Goal: Obtain resource: Obtain resource

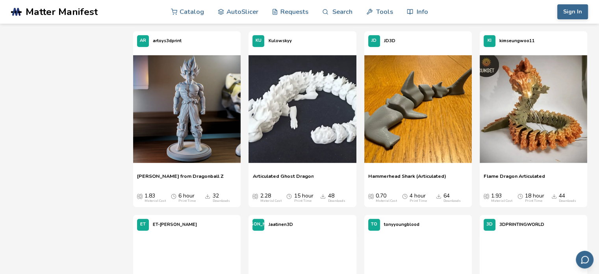
scroll to position [459, 0]
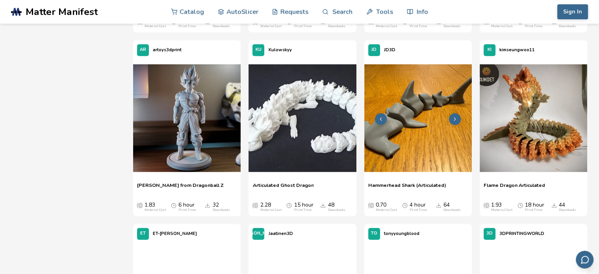
click at [427, 122] on img at bounding box center [418, 118] width 108 height 108
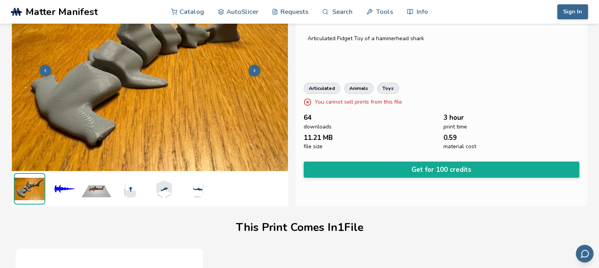
scroll to position [38, 3]
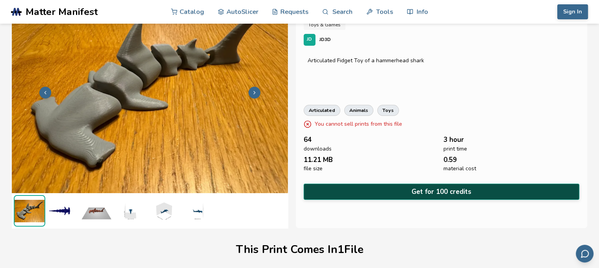
click at [410, 190] on button "Get for 100 credits" at bounding box center [442, 192] width 276 height 16
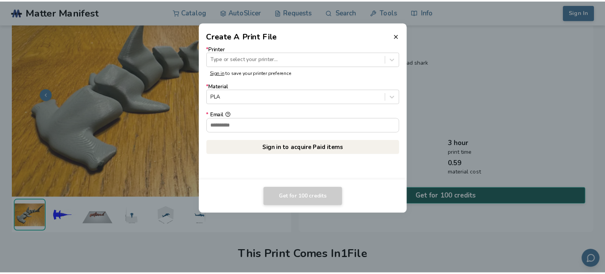
scroll to position [37, 0]
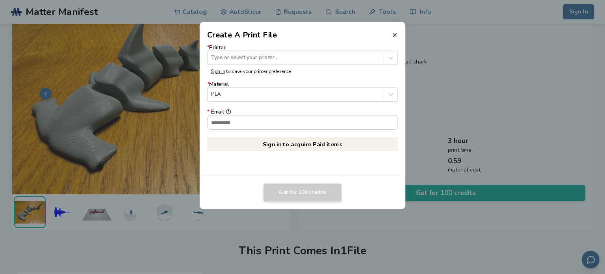
click at [392, 30] on header "Create A Print File" at bounding box center [303, 31] width 206 height 19
click at [397, 33] on icon at bounding box center [395, 35] width 6 height 6
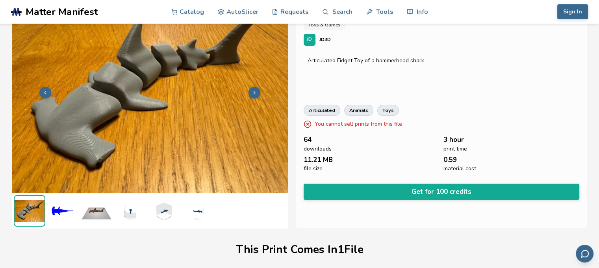
scroll to position [0, 0]
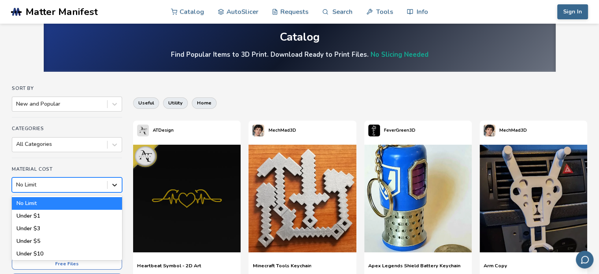
click at [112, 192] on div "6 results available. Use Up and Down to choose options, press Enter to select t…" at bounding box center [67, 184] width 110 height 15
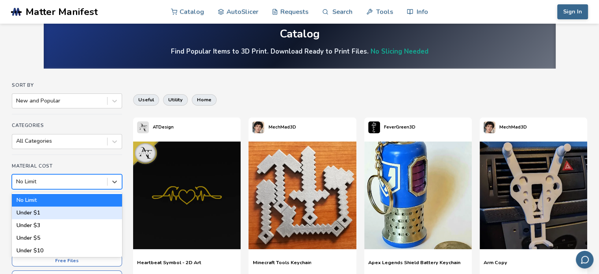
click at [76, 208] on div "Under $1" at bounding box center [67, 212] width 110 height 13
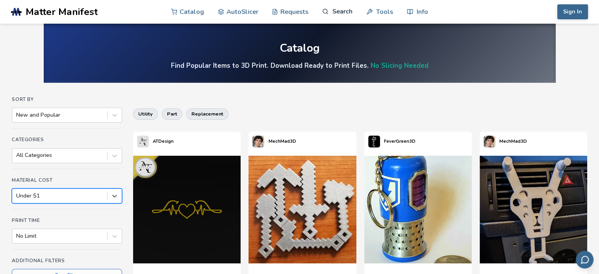
click at [340, 10] on link "Search" at bounding box center [337, 12] width 30 height 24
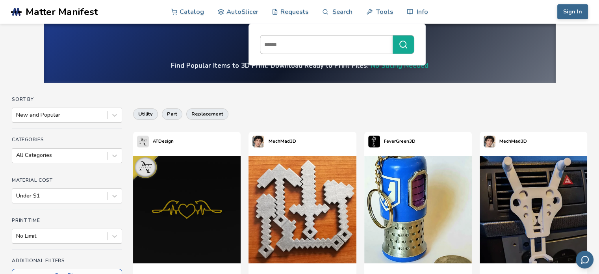
click at [336, 42] on input at bounding box center [324, 44] width 128 height 14
type input "****"
click at [393, 35] on button "****" at bounding box center [403, 44] width 21 height 18
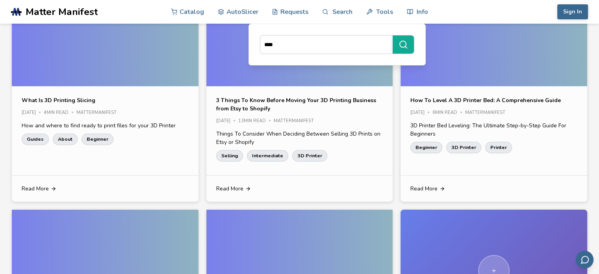
scroll to position [1853, 0]
